Goal: Transaction & Acquisition: Purchase product/service

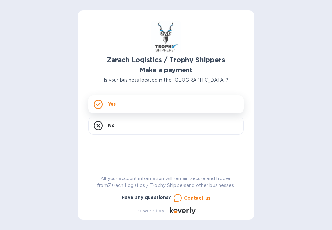
click at [98, 102] on icon at bounding box center [98, 104] width 9 height 9
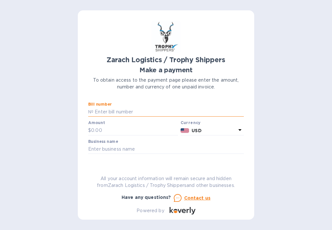
click at [100, 113] on input "text" at bounding box center [168, 112] width 150 height 10
type input "S00048733"
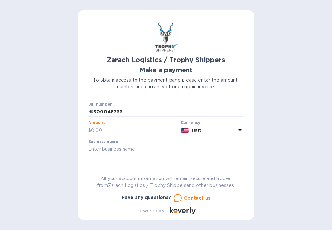
click at [100, 128] on input "text" at bounding box center [134, 131] width 87 height 10
type input "135.00"
click at [102, 151] on input "text" at bounding box center [166, 150] width 156 height 10
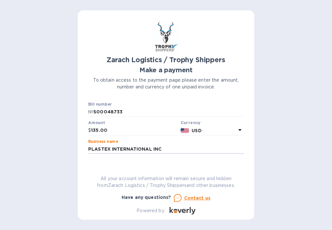
type input "PLASTEX INTERNATIONAL INC"
click at [239, 129] on icon at bounding box center [240, 130] width 8 height 8
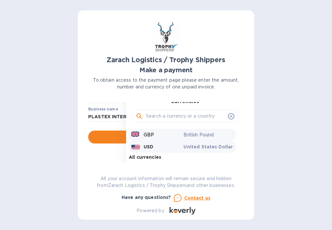
scroll to position [32, 0]
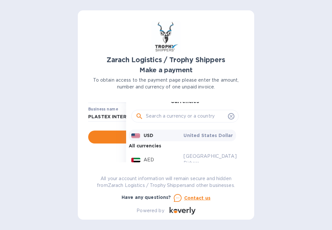
click at [155, 135] on div "USD" at bounding box center [156, 135] width 53 height 9
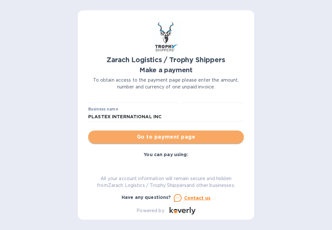
click at [174, 132] on button "Go to payment page" at bounding box center [166, 137] width 156 height 13
